Goal: Information Seeking & Learning: Find specific fact

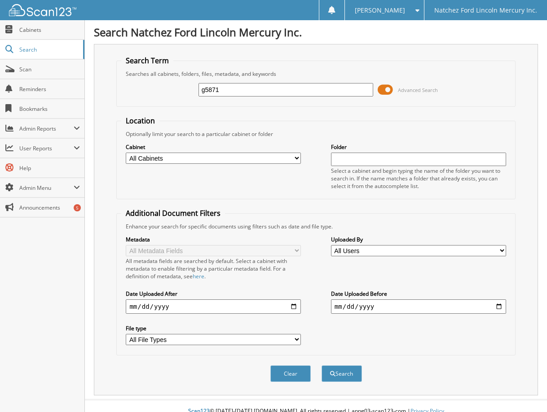
type input "g5871"
click at [322, 366] on button "Search" at bounding box center [342, 374] width 40 height 17
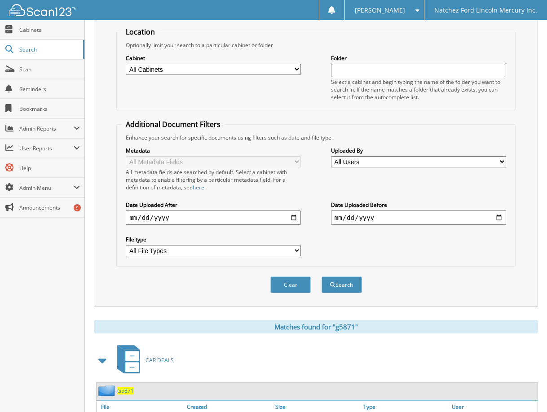
scroll to position [225, 0]
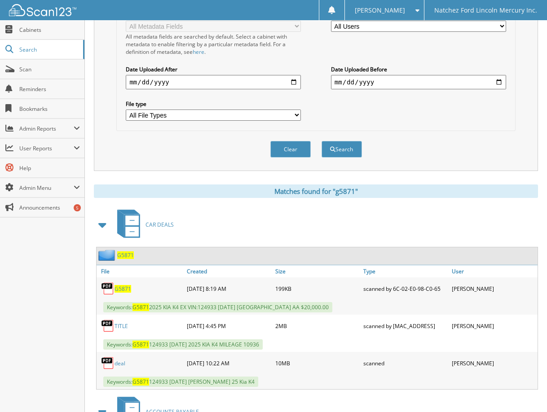
click at [126, 287] on span "G5871" at bounding box center [123, 289] width 17 height 8
click at [126, 291] on span "G5871" at bounding box center [123, 289] width 17 height 8
click at [121, 327] on link "TITLE" at bounding box center [121, 327] width 13 height 8
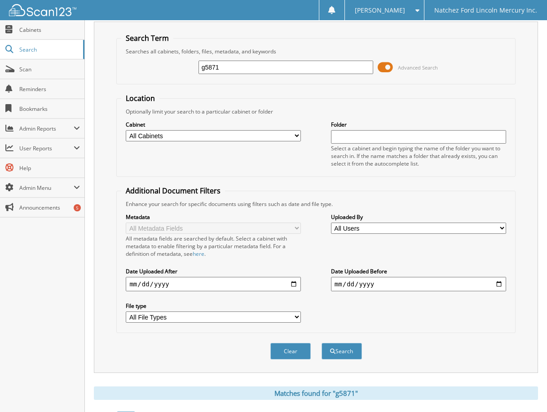
scroll to position [0, 0]
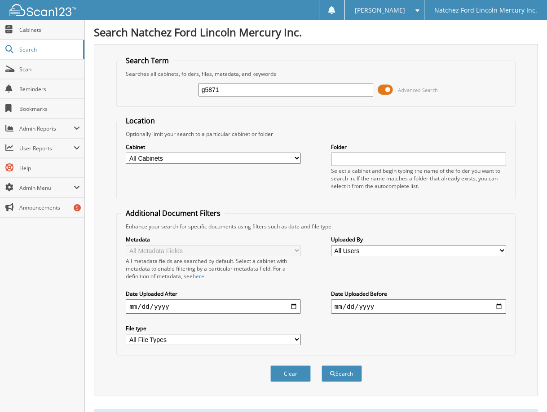
drag, startPoint x: 239, startPoint y: 84, endPoint x: 178, endPoint y: 88, distance: 61.6
click at [179, 88] on div "g5871 Advanced Search" at bounding box center [315, 90] width 389 height 24
type input "cg2127"
click at [322, 366] on button "Search" at bounding box center [342, 374] width 40 height 17
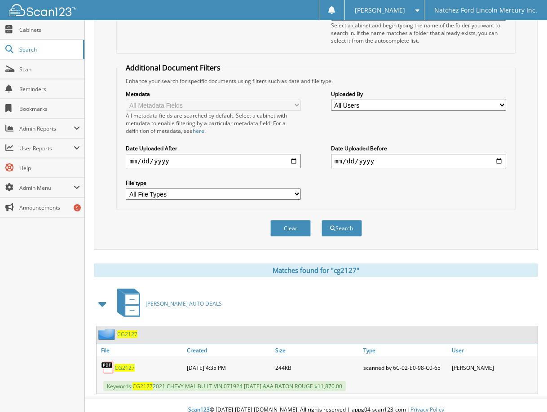
scroll to position [155, 0]
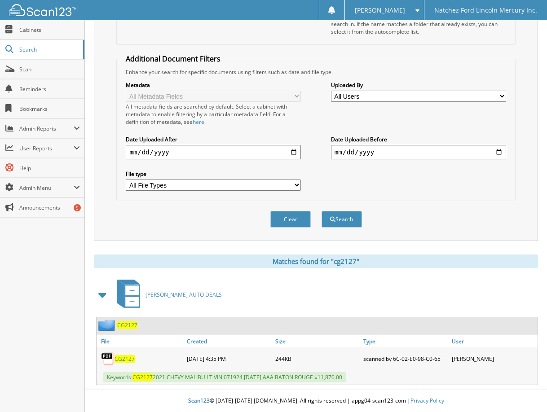
click at [122, 358] on span "CG2127" at bounding box center [125, 359] width 20 height 8
click at [126, 324] on span "CG2127" at bounding box center [127, 326] width 20 height 8
